Goal: Transaction & Acquisition: Purchase product/service

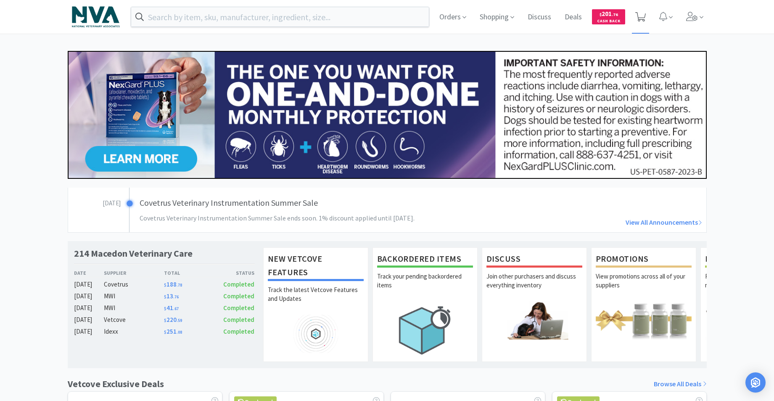
click at [640, 17] on icon at bounding box center [640, 16] width 11 height 9
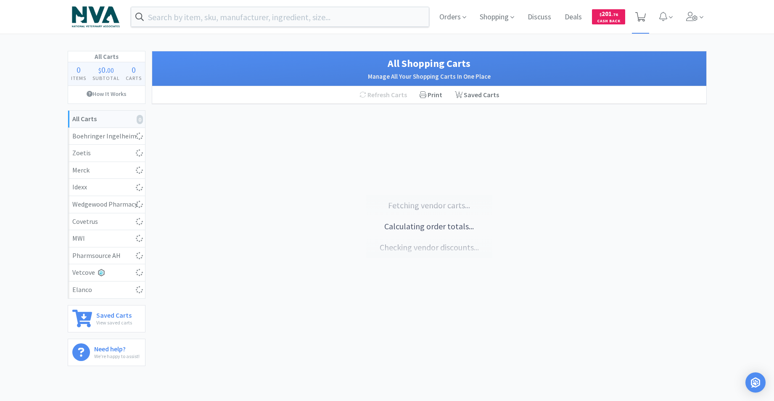
select select "1"
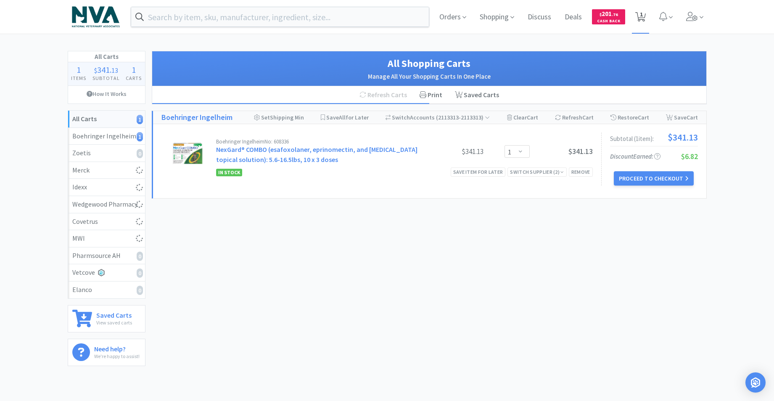
select select "1"
select select "5"
select select "1"
select select "50"
select select "100"
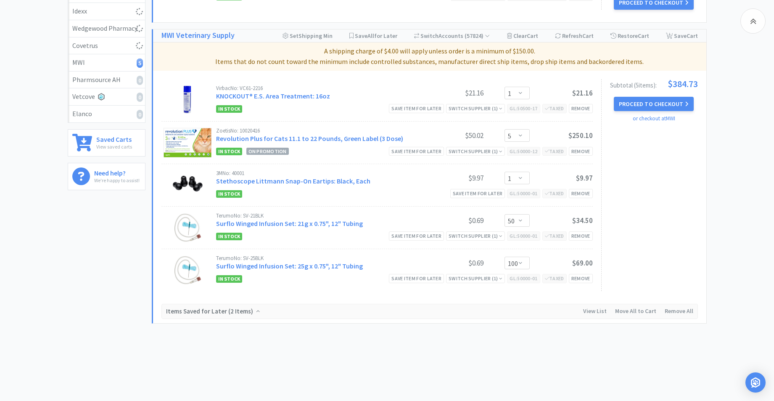
scroll to position [185, 0]
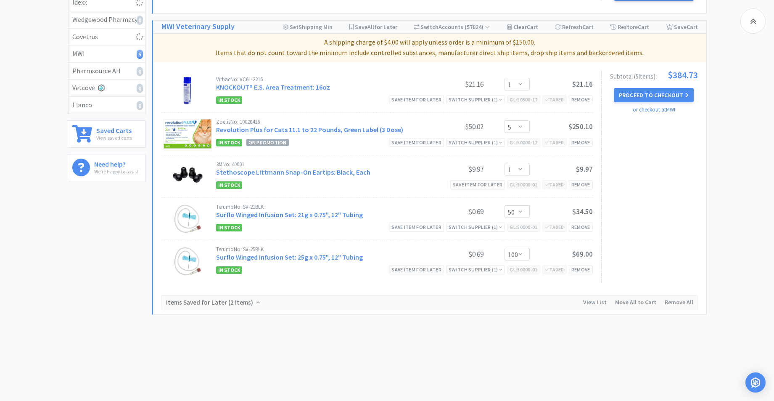
select select "2"
select select "1"
select select "2"
select select "1"
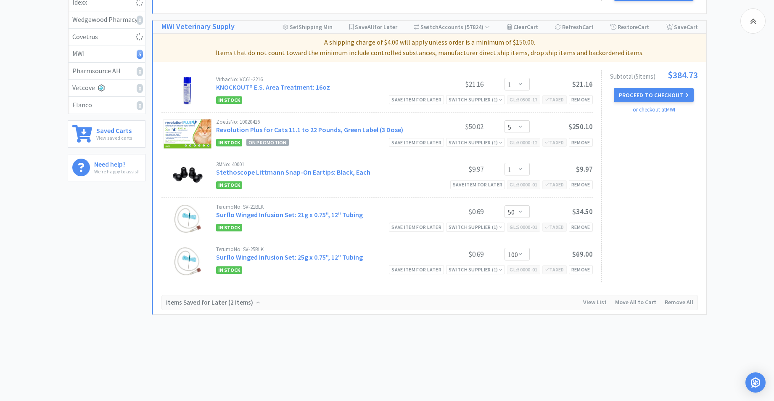
select select "1"
select select "3"
select select "1"
select select "3"
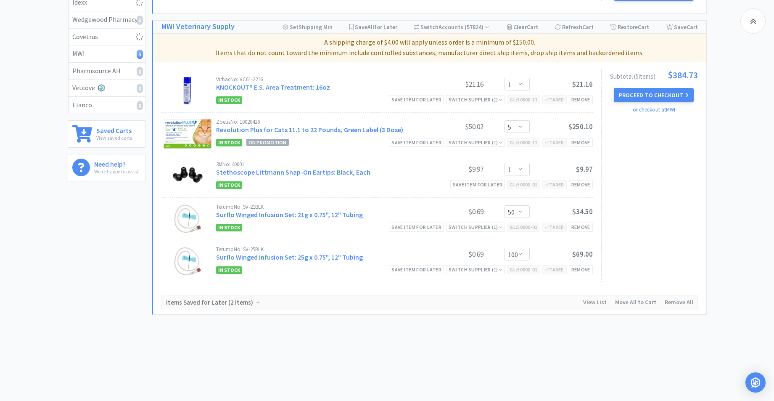
select select "1"
select select "6"
select select "1"
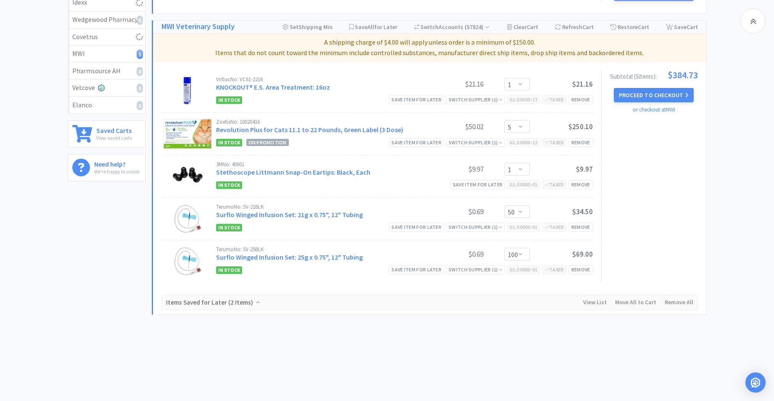
select select "1"
select select "3"
select select "1"
select select "2"
select select "1"
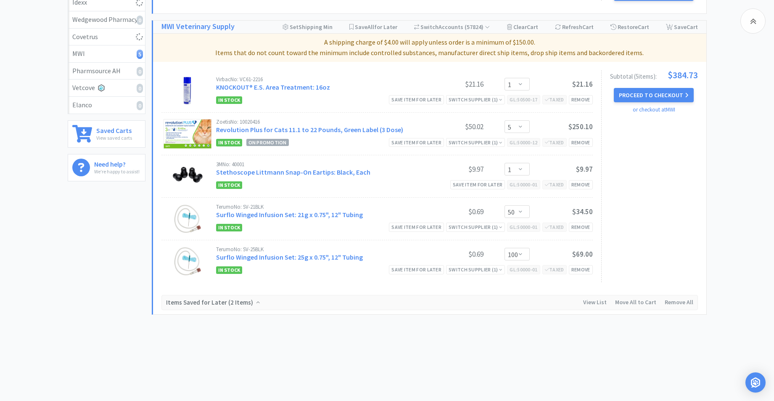
select select "6"
select select "3"
select select "1"
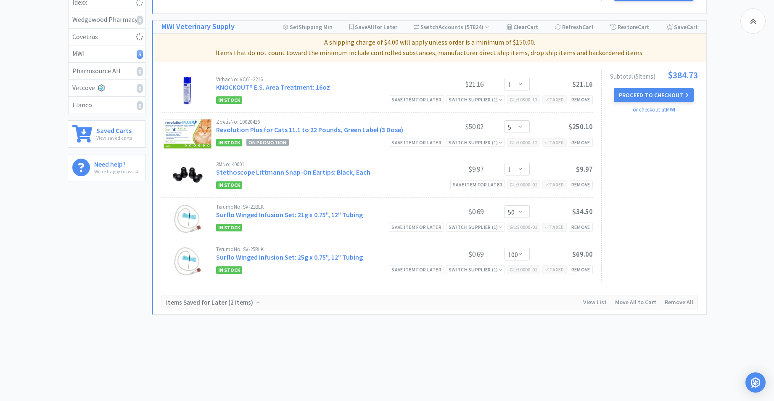
select select "1"
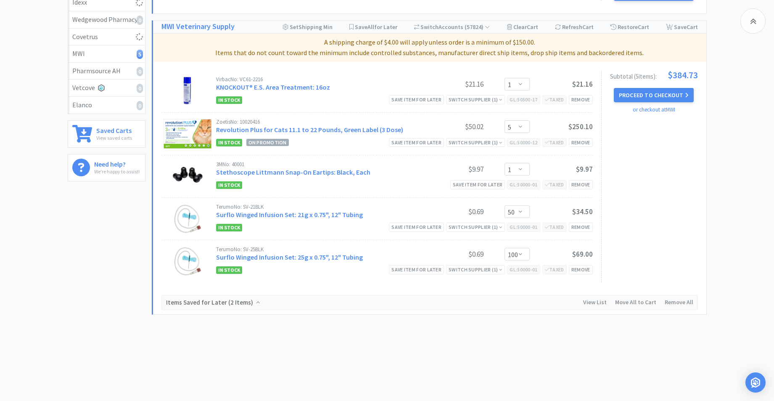
select select "2"
select select "3"
select select "4"
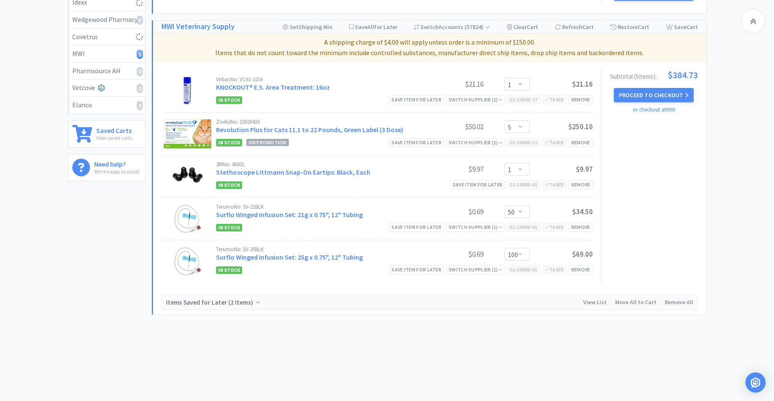
select select "1"
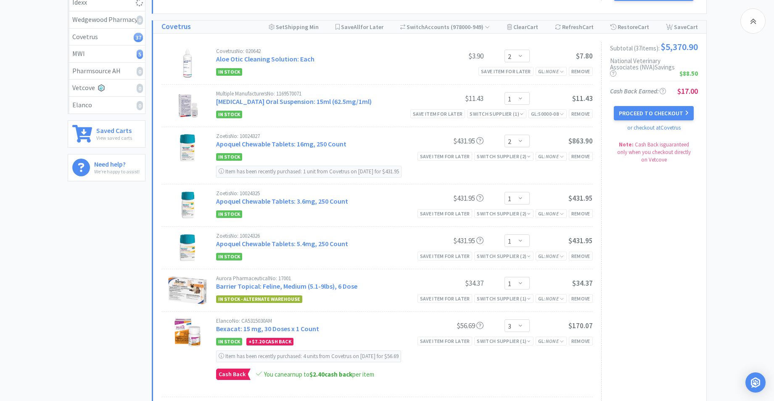
select select "5"
select select "50"
select select "150"
select select "3"
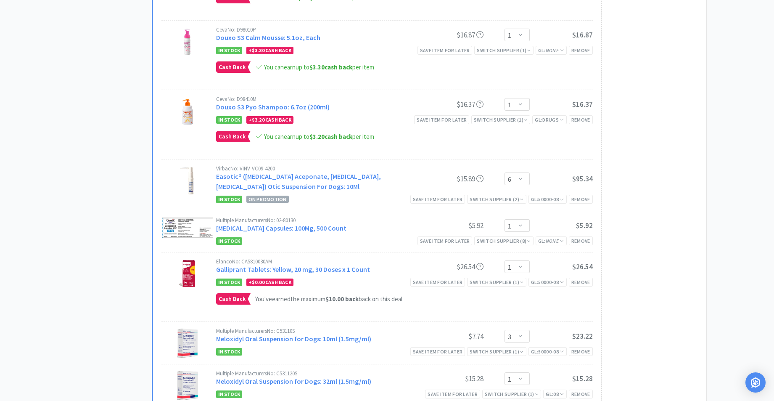
scroll to position [0, 0]
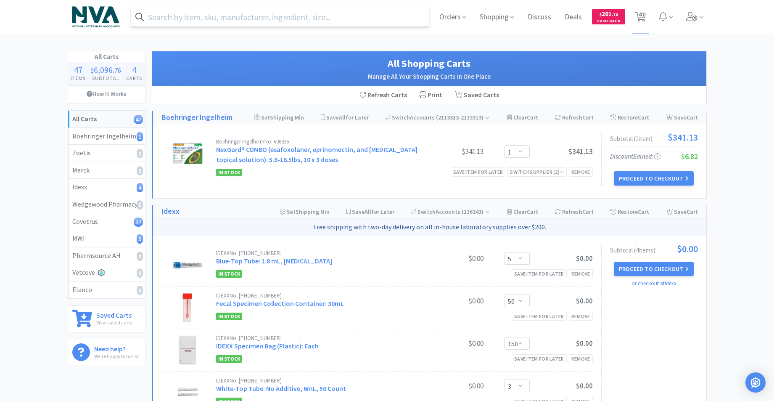
click at [299, 16] on input "text" at bounding box center [280, 16] width 298 height 19
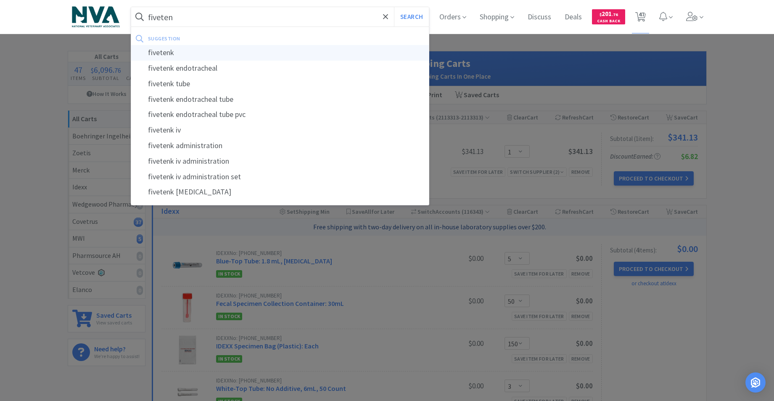
click at [153, 52] on div "fivetenk" at bounding box center [280, 53] width 298 height 16
type input "fivetenk"
select select "2"
select select "1"
select select "2"
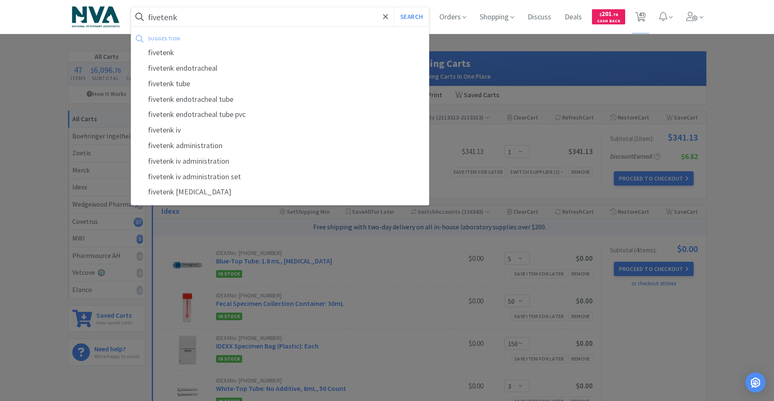
select select "1"
select select "3"
select select "1"
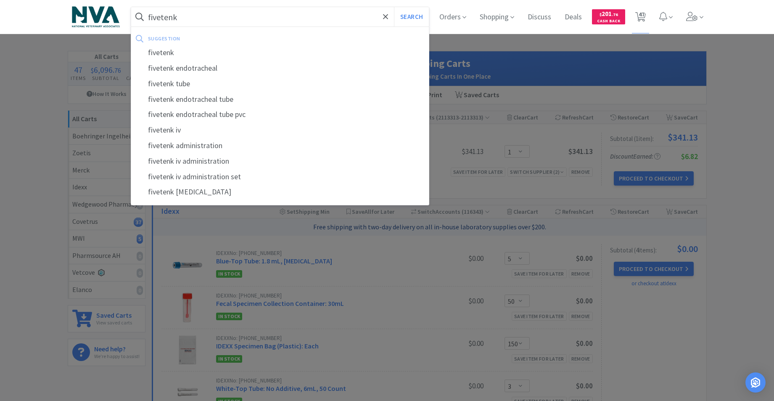
select select "1"
select select "3"
select select "1"
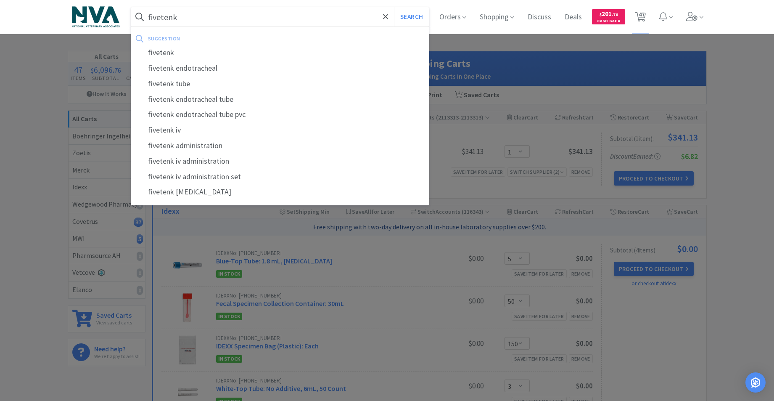
select select "6"
select select "1"
select select "3"
select select "1"
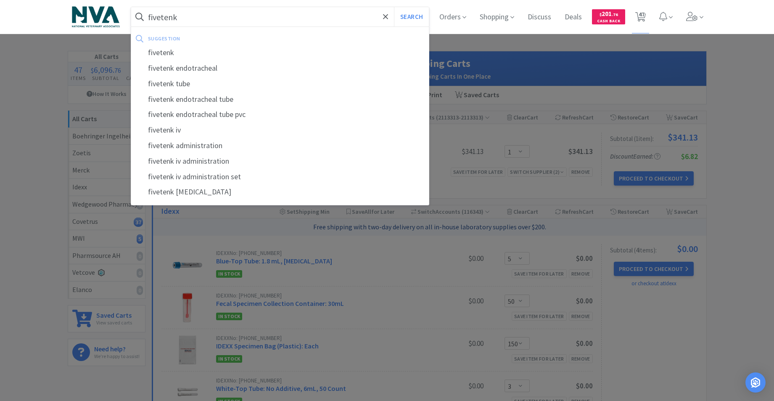
select select "2"
select select "1"
select select "6"
select select "3"
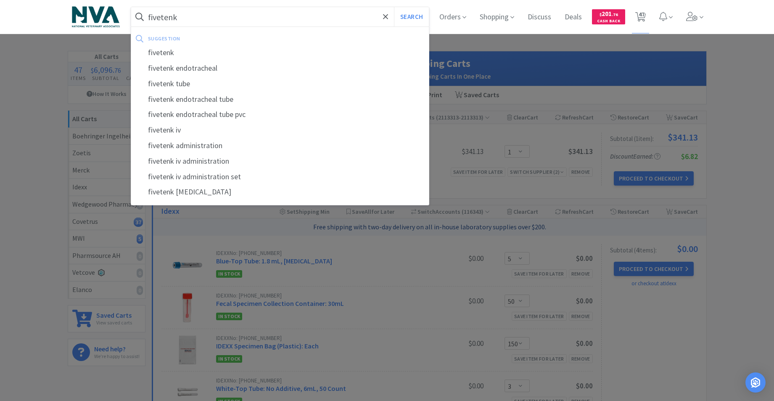
select select "1"
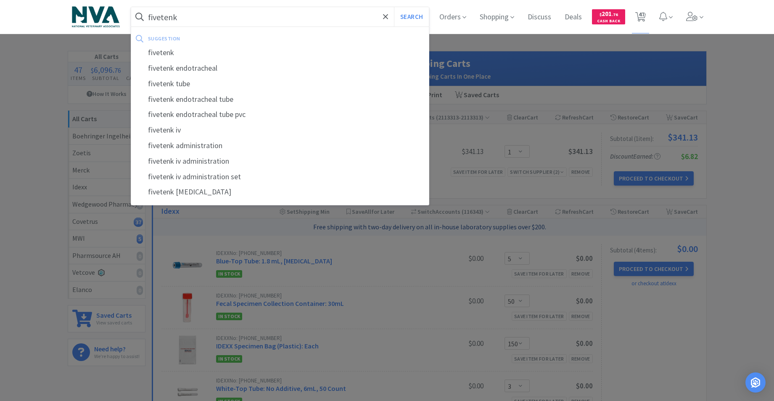
select select "1"
select select "2"
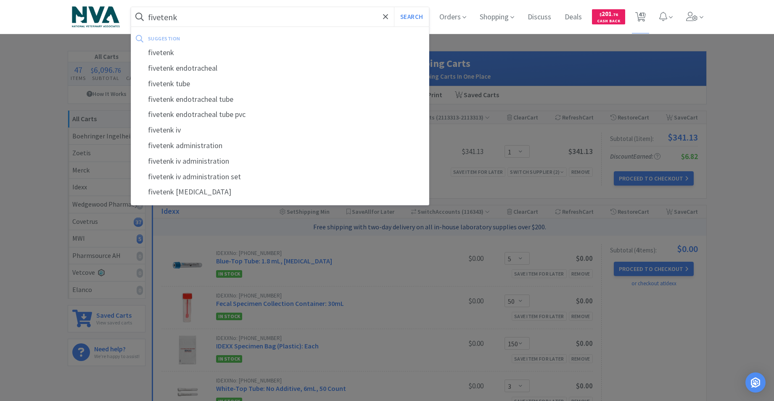
select select "3"
select select "4"
select select "1"
select select "5"
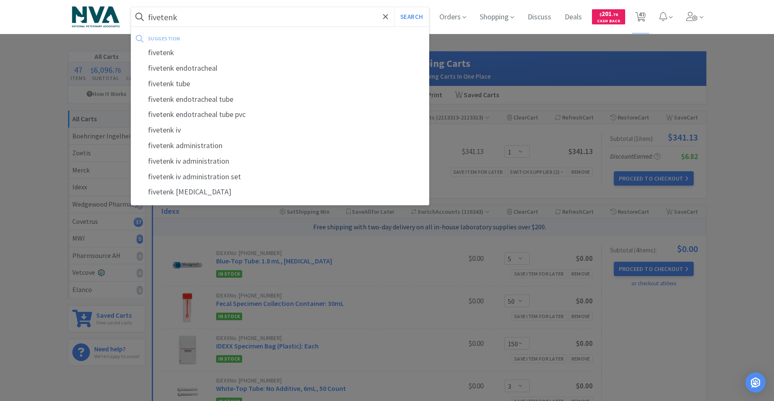
select select "1"
select select "50"
select select "100"
select select "5"
select select "50"
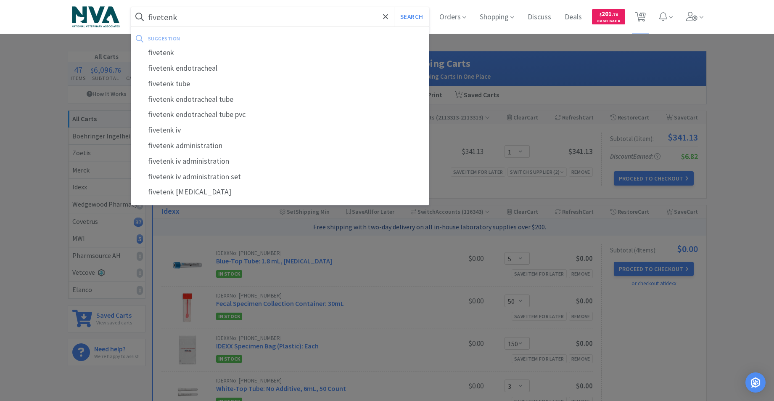
select select "150"
select select "3"
select select "1"
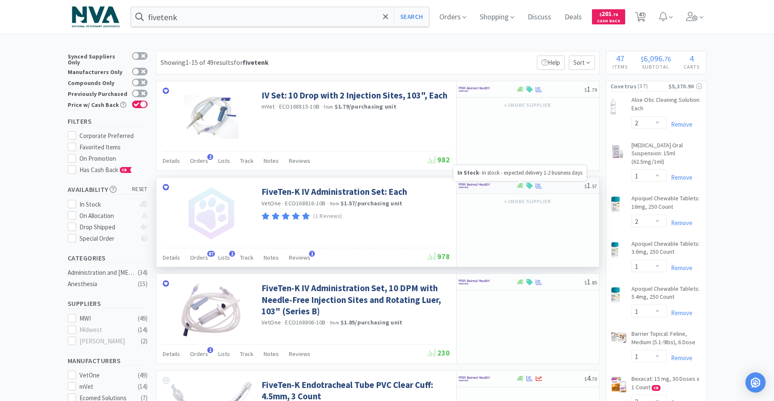
click at [520, 185] on icon at bounding box center [520, 185] width 6 height 5
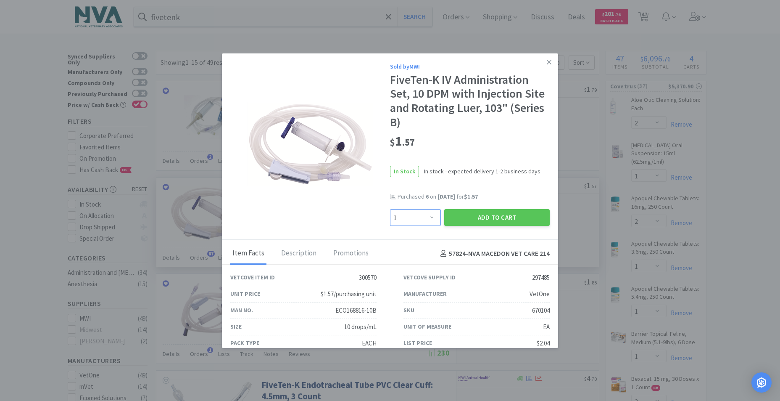
click at [428, 215] on select "Enter Quantity 1 2 3 4 5 6 7 8 9 10 11 12 13 14 15 16 17 18 19 20 Enter Quantity" at bounding box center [415, 217] width 51 height 17
select select "6"
click at [390, 209] on select "Enter Quantity 1 2 3 4 5 6 7 8 9 10 11 12 13 14 15 16 17 18 19 20 Enter Quantity" at bounding box center [415, 217] width 51 height 17
click at [477, 214] on button "Add to Cart" at bounding box center [497, 217] width 106 height 17
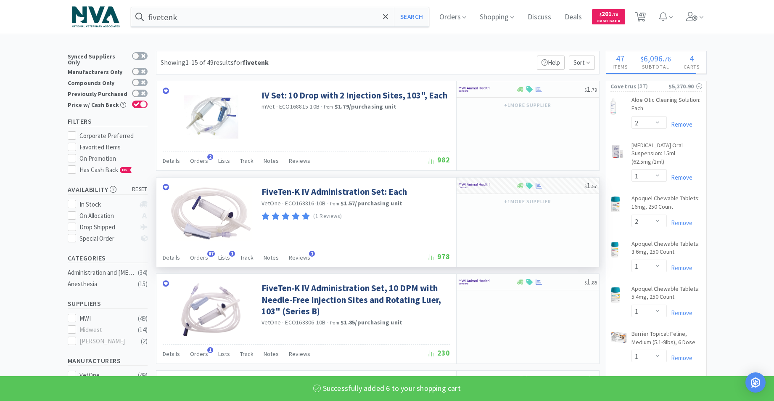
select select "6"
select select "5"
select select "50"
select select "1"
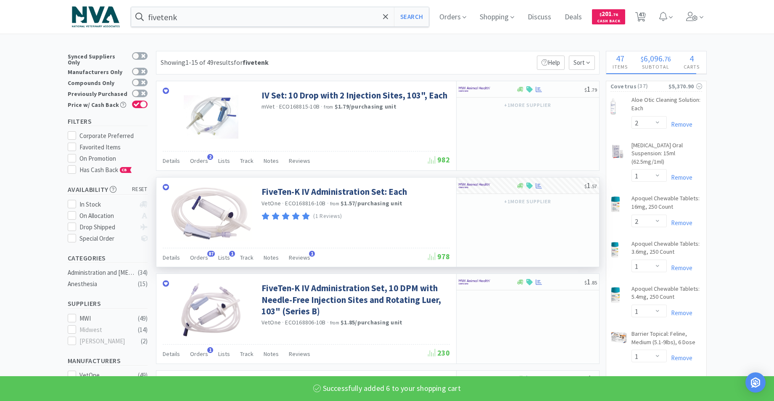
select select "100"
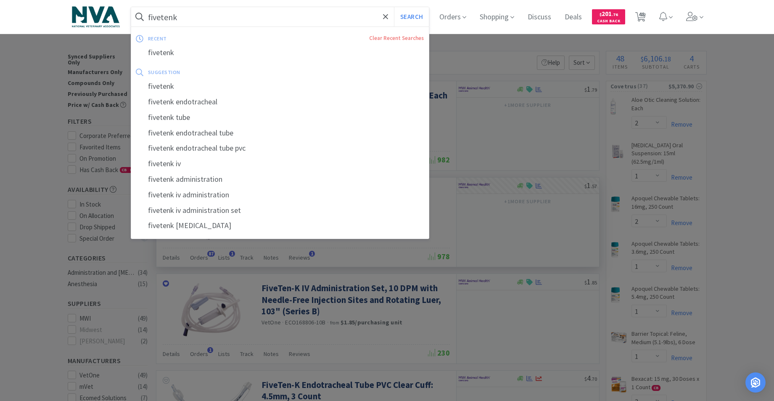
click at [232, 16] on input "fivetenk" at bounding box center [280, 16] width 298 height 19
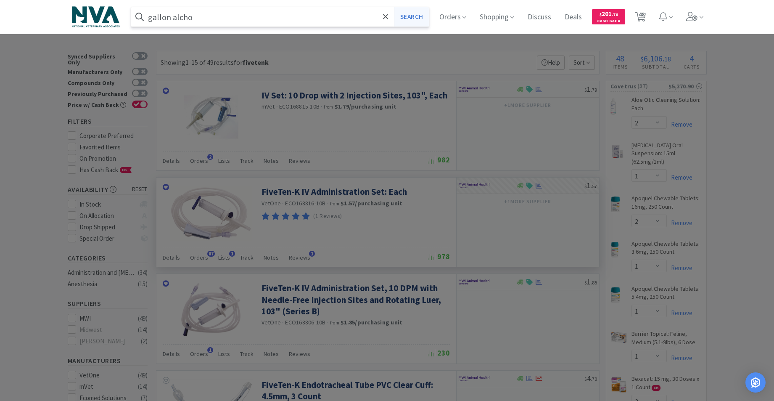
type input "gallon alcho"
click at [417, 17] on button "Search" at bounding box center [411, 16] width 35 height 19
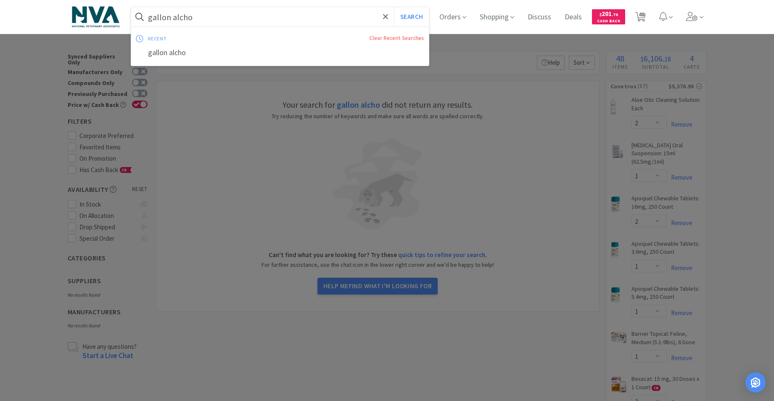
click at [217, 16] on input "gallon alcho" at bounding box center [280, 16] width 298 height 19
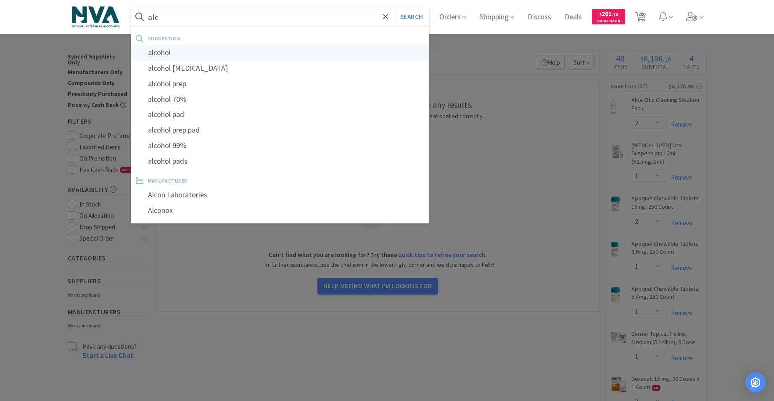
click at [157, 53] on div "alcohol" at bounding box center [280, 53] width 298 height 16
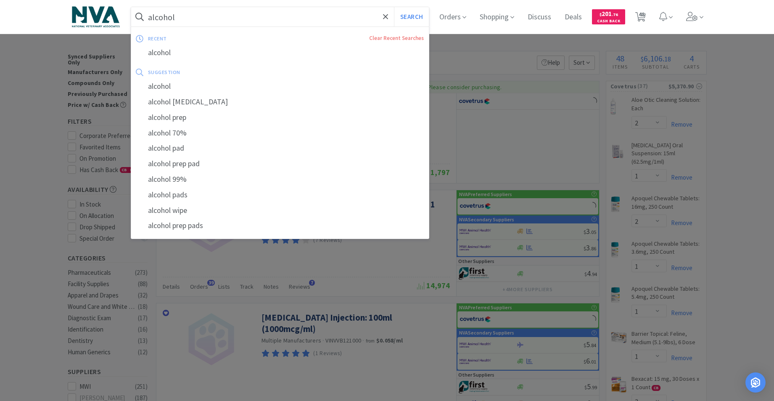
click at [252, 20] on input "alcohol" at bounding box center [280, 16] width 298 height 19
click at [252, 17] on input "alcohol" at bounding box center [280, 16] width 298 height 19
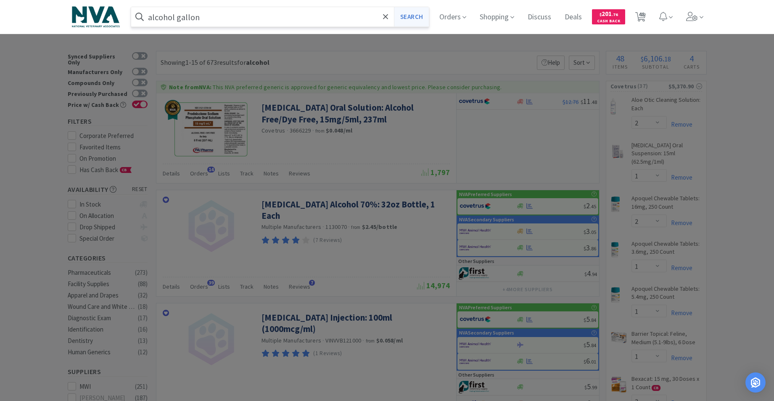
type input "alcohol gallon"
click at [419, 14] on button "Search" at bounding box center [411, 16] width 35 height 19
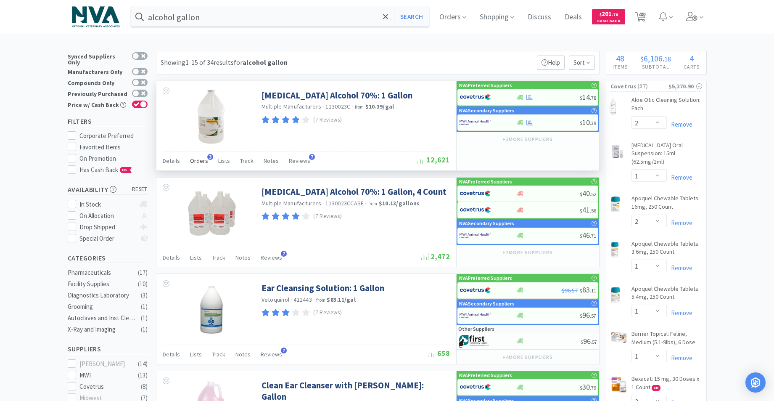
click at [202, 160] on span "Orders" at bounding box center [199, 161] width 18 height 8
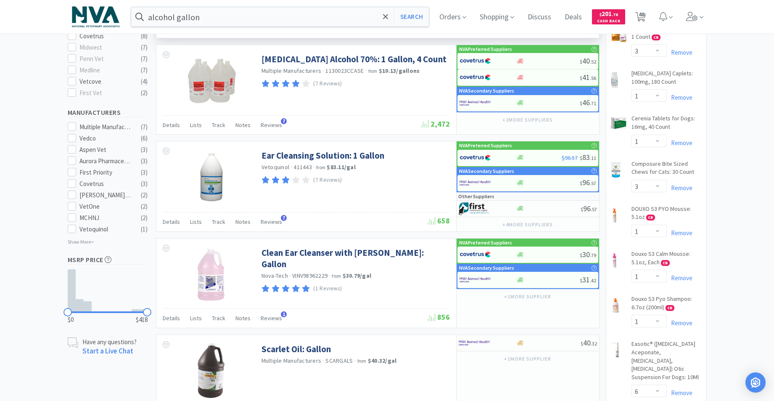
scroll to position [2051, 0]
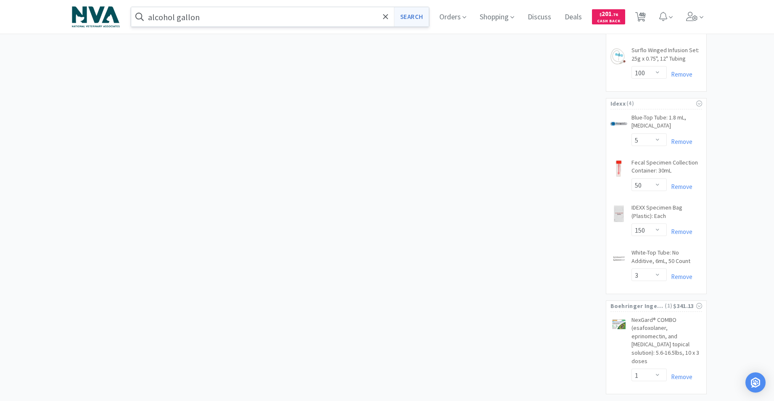
click at [420, 17] on button "Search" at bounding box center [411, 16] width 35 height 19
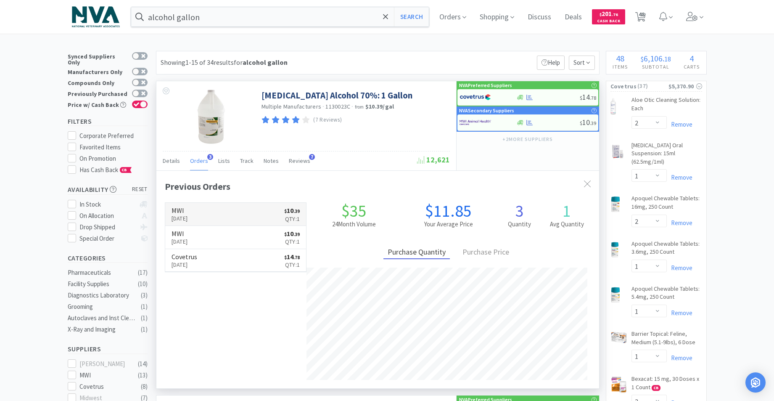
click at [259, 222] on link "MWI [DATE] $ 10 . 39 Qty: 1" at bounding box center [235, 214] width 141 height 23
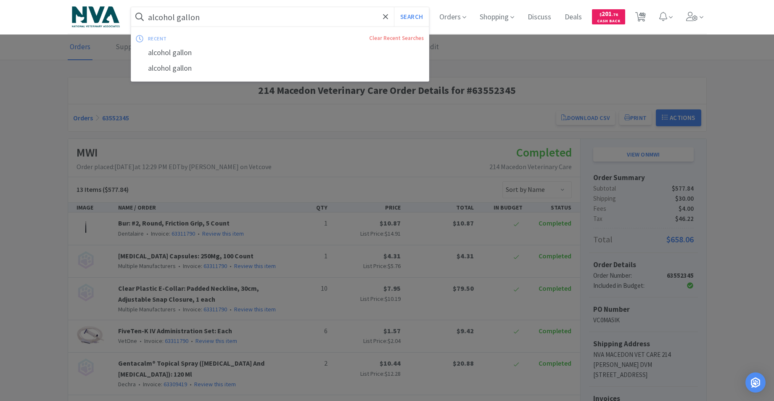
click at [276, 18] on input "alcohol gallon" at bounding box center [280, 16] width 298 height 19
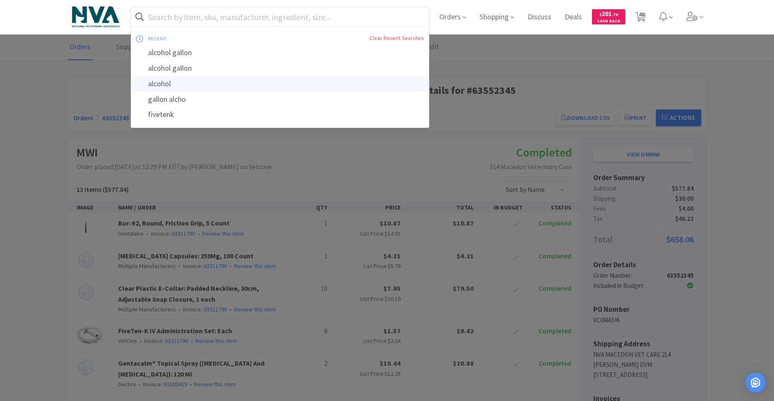
click at [167, 83] on div "alcohol" at bounding box center [280, 84] width 298 height 16
select select "2"
select select "1"
select select "2"
select select "1"
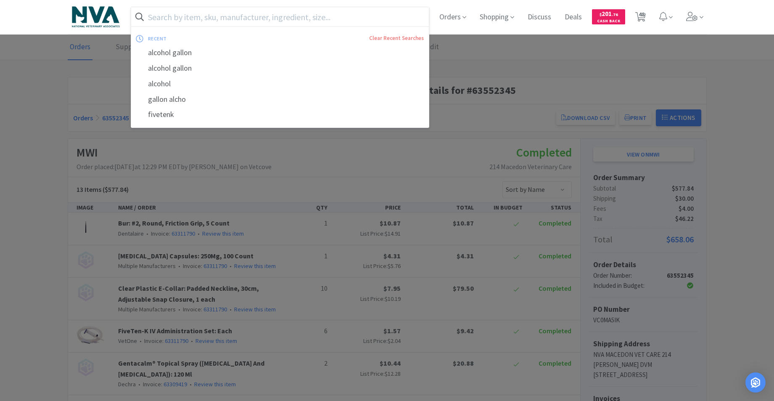
select select "1"
select select "3"
select select "1"
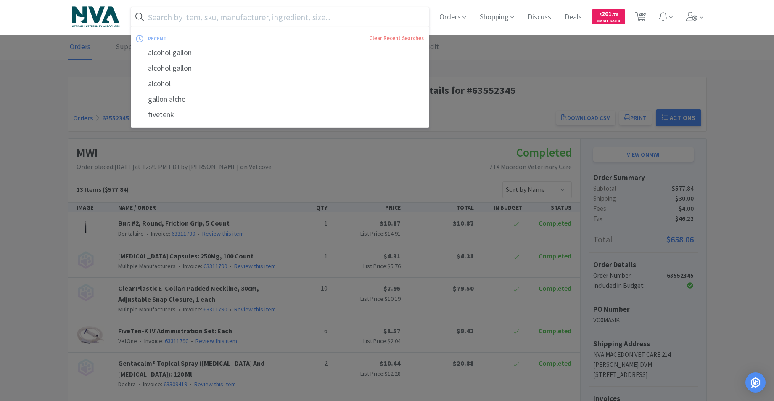
select select "3"
select select "1"
select select "6"
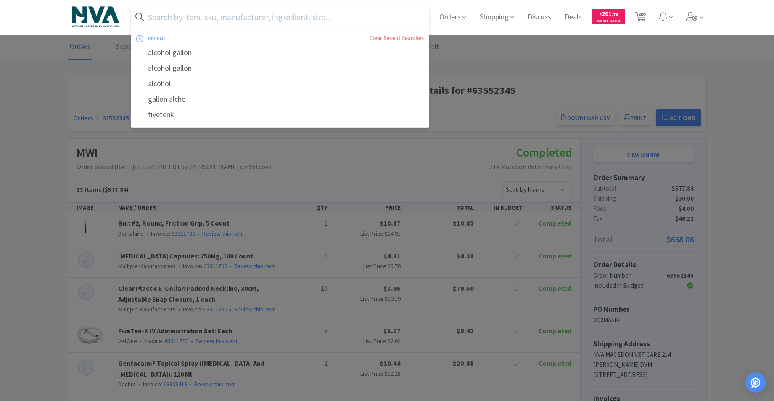
select select "1"
select select "3"
select select "1"
select select "2"
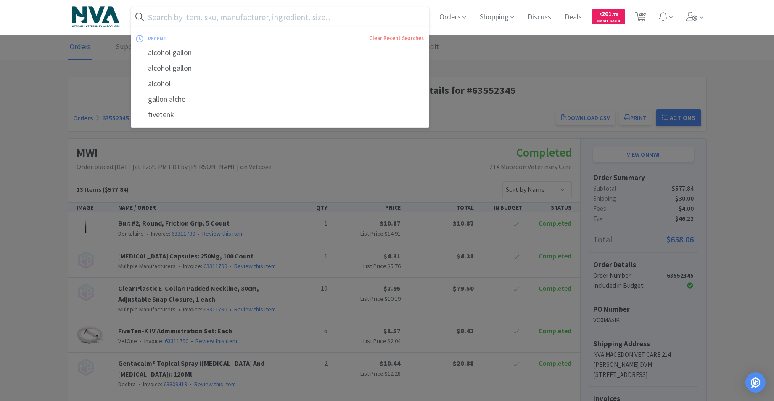
select select "1"
select select "6"
select select "3"
select select "1"
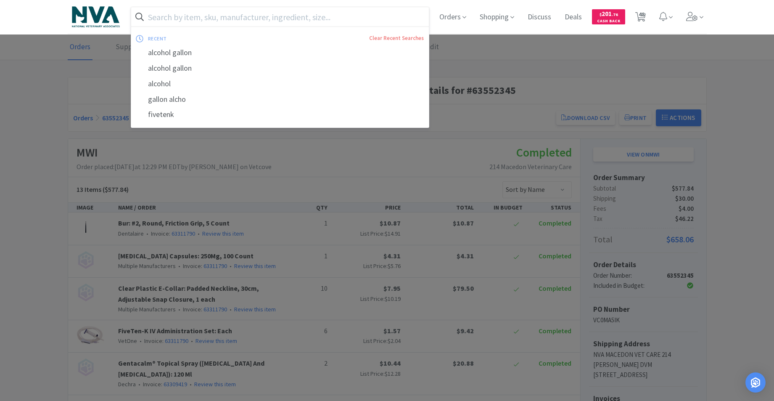
select select "1"
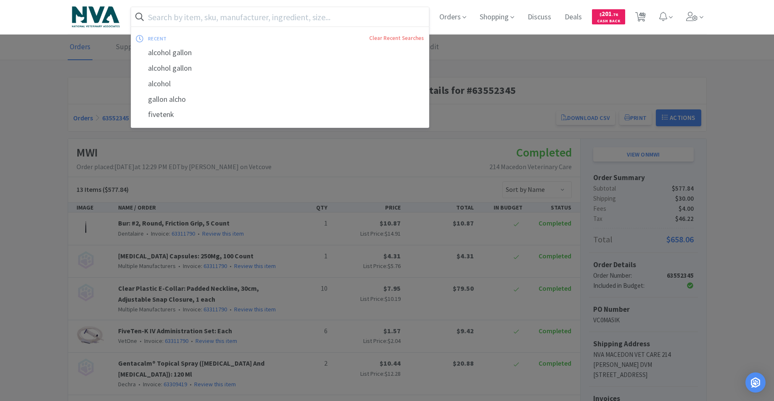
select select "1"
select select "2"
select select "3"
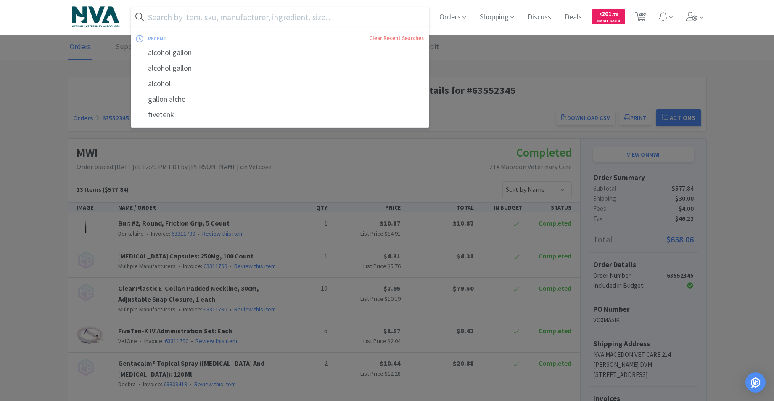
select select "4"
select select "1"
select select "6"
select select "1"
select select "5"
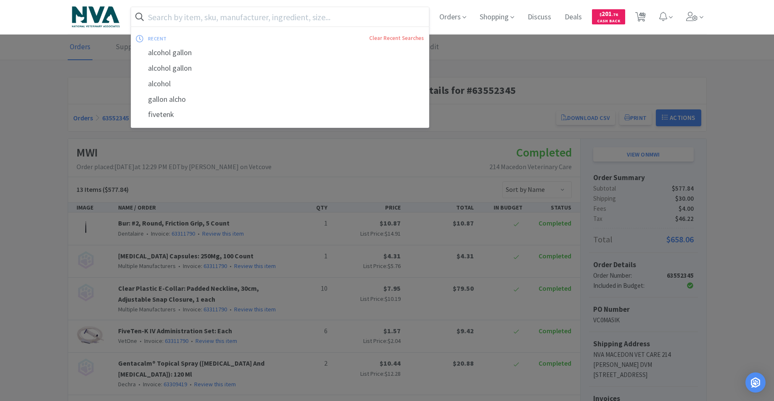
select select "1"
select select "50"
select select "100"
select select "5"
select select "50"
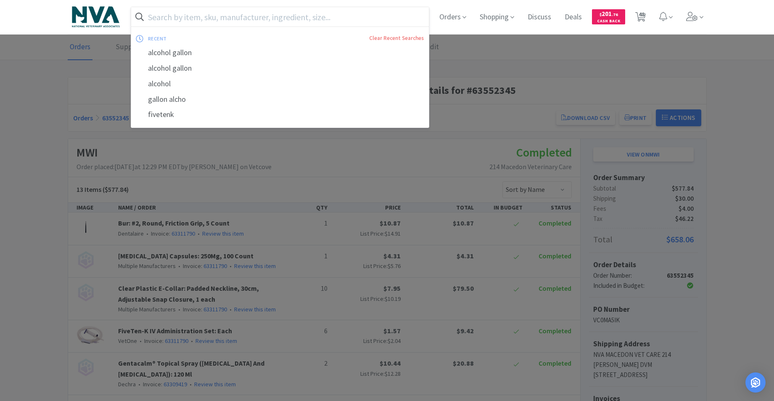
select select "150"
select select "3"
select select "1"
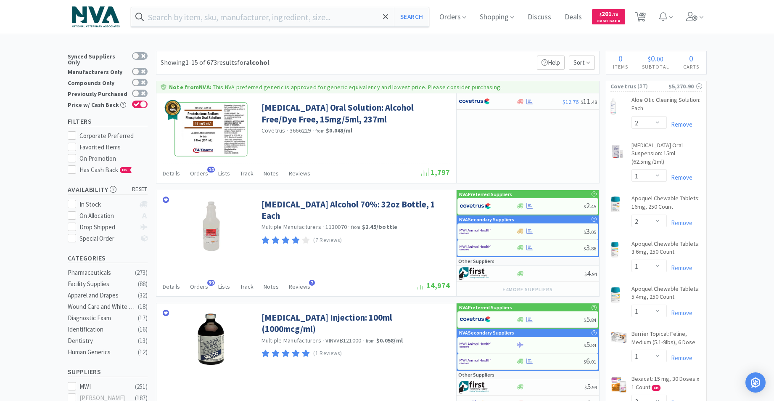
type input "alcohol"
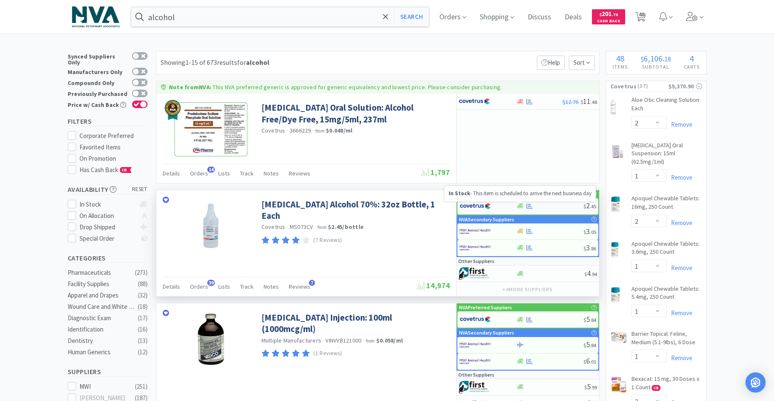
click at [521, 207] on icon at bounding box center [520, 205] width 6 height 5
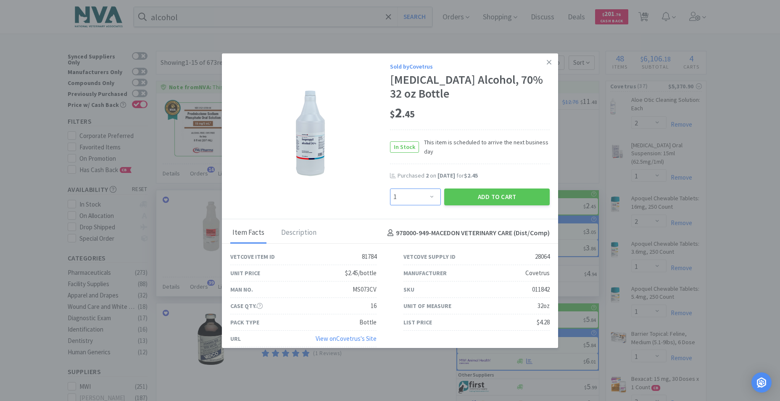
click at [428, 195] on select "Enter Quantity 1 2 3 4 5 6 7 8 9 10 11 12 13 14 15 16 17 18 19 20 Enter Quantity" at bounding box center [415, 196] width 51 height 17
select select "4"
click at [390, 188] on select "Enter Quantity 1 2 3 4 5 6 7 8 9 10 11 12 13 14 15 16 17 18 19 20 Enter Quantity" at bounding box center [415, 196] width 51 height 17
click at [476, 199] on button "Add to Cart" at bounding box center [497, 196] width 106 height 17
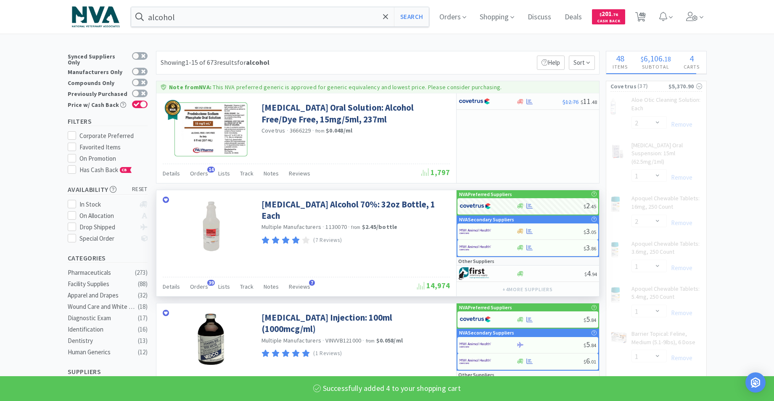
select select "4"
select select "3"
select select "1"
select select "2"
select select "1"
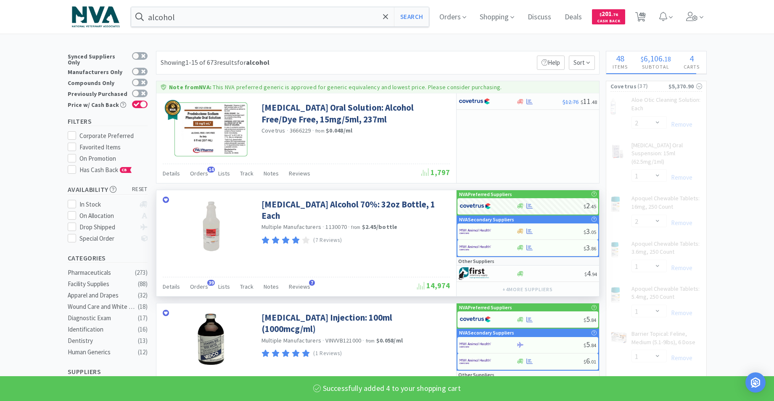
select select "6"
select select "3"
select select "2"
select select "3"
select select "4"
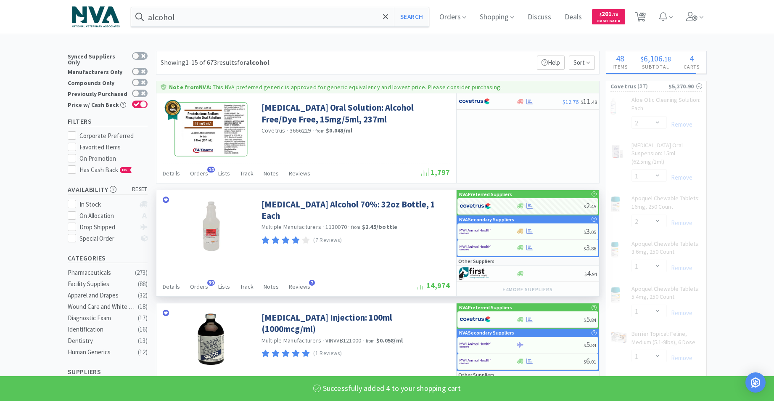
select select "1"
